Goal: Task Accomplishment & Management: Manage account settings

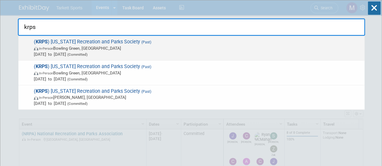
type input "krps"
click at [231, 40] on span "( KRPS ) Kentucky Recreation and Parks Society (Past) In-Person Bowling Green, …" at bounding box center [197, 48] width 330 height 18
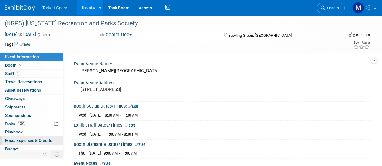
scroll to position [27, 0]
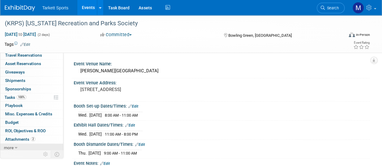
click at [15, 144] on link "more" at bounding box center [31, 148] width 63 height 8
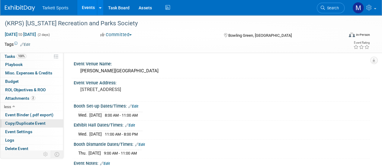
scroll to position [68, 0]
click at [28, 121] on span "Copy/Duplicate Event" at bounding box center [25, 123] width 40 height 5
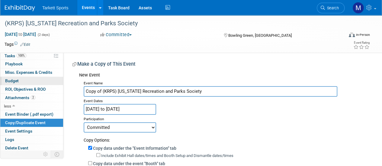
drag, startPoint x: 103, startPoint y: 92, endPoint x: 53, endPoint y: 83, distance: 51.0
click at [53, 83] on div "Event Information Event Info Booth Booth 1 Staff 1 Staff 0 Travel Reservations …" at bounding box center [191, 144] width 382 height 259
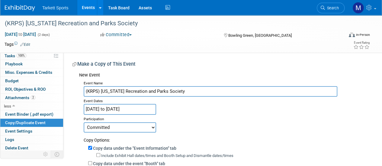
type input "(KRPS) [US_STATE] Recreation and Parks Society"
click at [142, 108] on input "Nov 13, 2024 to Nov 14, 2024" at bounding box center [120, 109] width 72 height 11
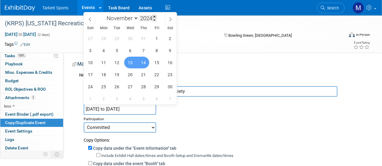
click at [153, 17] on span at bounding box center [154, 17] width 4 height 4
type input "2025"
click at [104, 85] on span "24" at bounding box center [104, 87] width 12 height 12
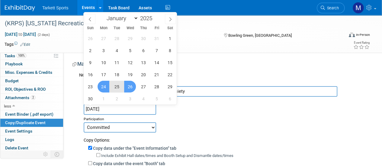
click at [127, 84] on span "26" at bounding box center [130, 87] width 12 height 12
click at [133, 61] on span "12" at bounding box center [130, 63] width 12 height 12
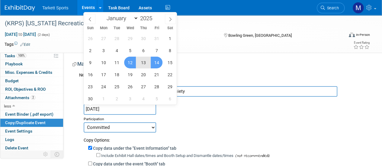
click at [158, 59] on span "14" at bounding box center [157, 63] width 12 height 12
type input "[DATE] to [DATE]"
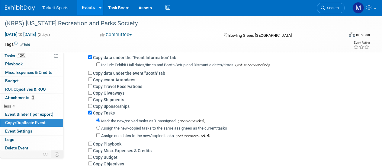
scroll to position [92, 0]
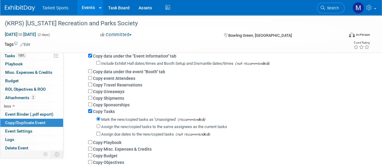
click at [95, 109] on div "Copy Tasks" at bounding box center [226, 111] width 277 height 7
click at [94, 111] on label "Copy Tasks" at bounding box center [104, 111] width 22 height 5
click at [92, 111] on input "Copy Tasks" at bounding box center [90, 111] width 4 height 4
checkbox input "false"
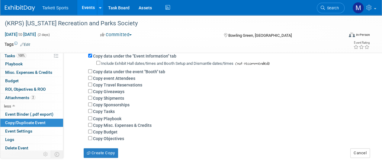
click at [108, 78] on label "Copy event Attendees" at bounding box center [114, 78] width 42 height 5
click at [92, 78] on input "Copy event Attendees" at bounding box center [90, 78] width 4 height 4
checkbox input "true"
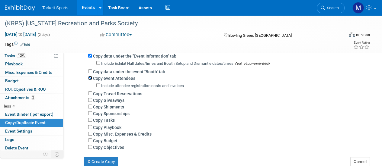
scroll to position [101, 0]
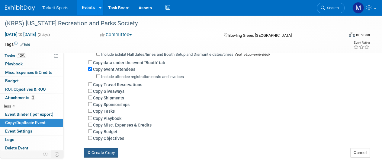
click at [104, 154] on button "Create Copy" at bounding box center [101, 153] width 34 height 10
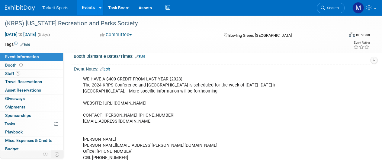
scroll to position [73, 0]
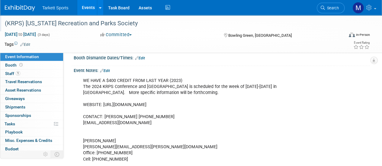
click at [138, 23] on div "(KRPS) [US_STATE] Recreation and Parks Society" at bounding box center [171, 23] width 336 height 11
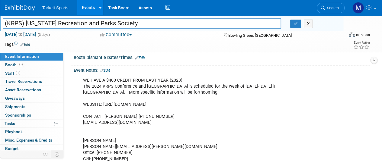
click at [138, 23] on input "(KRPS) [US_STATE] Recreation and Parks Society" at bounding box center [142, 23] width 278 height 11
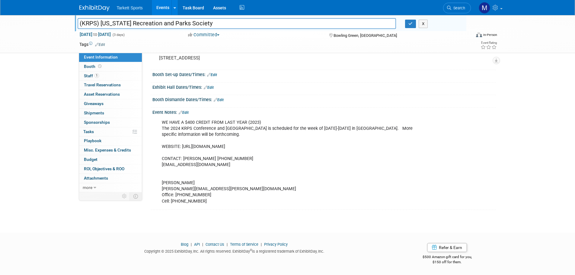
scroll to position [31, 0]
click at [112, 76] on link "1 Staff 1" at bounding box center [110, 76] width 63 height 9
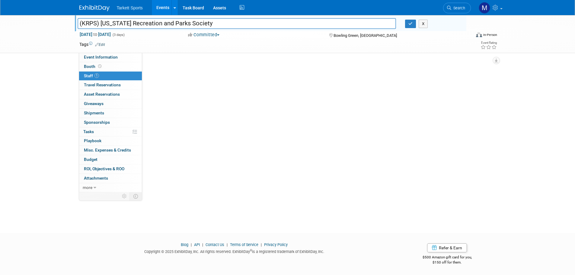
scroll to position [0, 0]
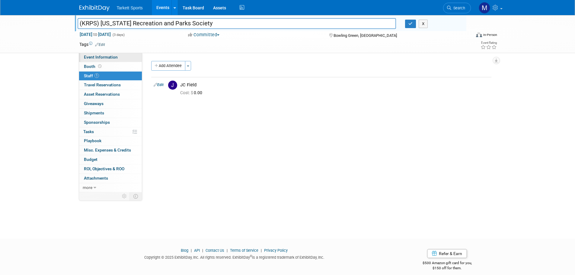
click at [108, 58] on span "Event Information" at bounding box center [101, 57] width 34 height 5
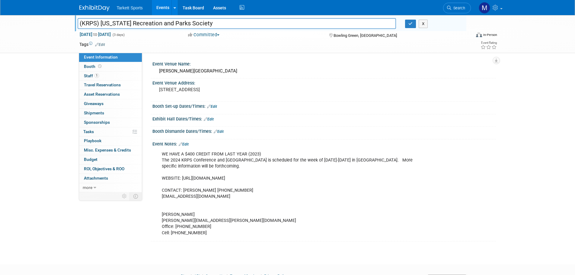
click at [187, 143] on link "Edit" at bounding box center [184, 144] width 10 height 4
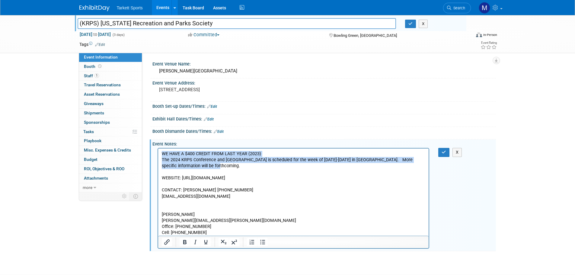
drag, startPoint x: 193, startPoint y: 167, endPoint x: 158, endPoint y: 155, distance: 37.1
click at [158, 155] on html "WE HAVE A $400 CREDIT FROM LAST YEAR (2023) The 2024 KRPS Conference and [GEOGR…" at bounding box center [293, 192] width 271 height 87
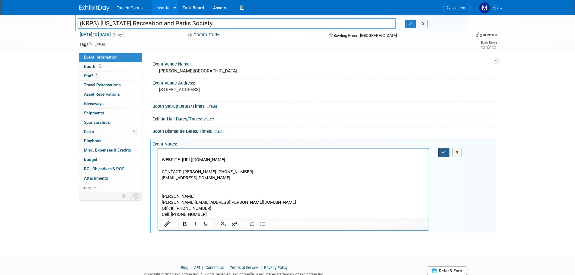
click at [382, 154] on button "button" at bounding box center [444, 152] width 11 height 9
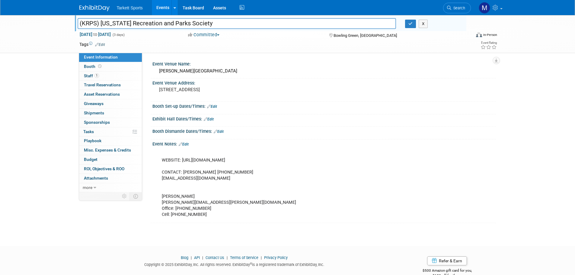
click at [382, 10] on link "Search" at bounding box center [457, 8] width 28 height 11
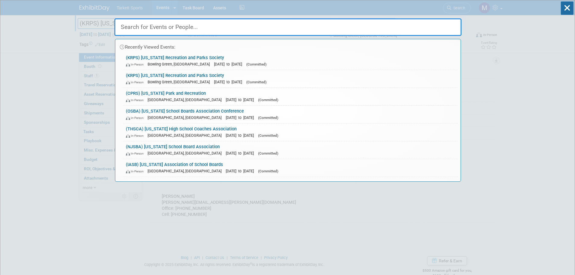
click at [270, 27] on input "text" at bounding box center [287, 27] width 347 height 18
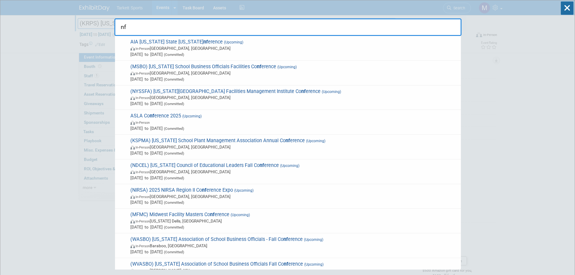
type input "n"
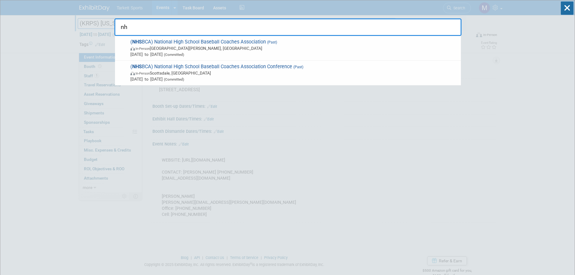
type input "n"
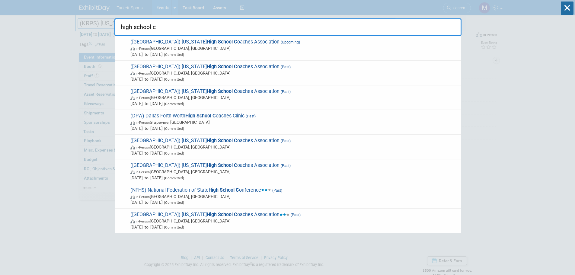
type input "high school c"
drag, startPoint x: 165, startPoint y: 27, endPoint x: 101, endPoint y: 24, distance: 64.7
